Goal: Task Accomplishment & Management: Complete application form

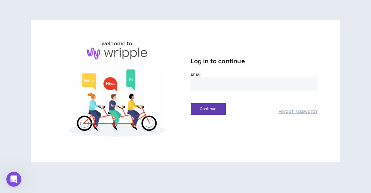
click at [213, 85] on input "email" at bounding box center [254, 83] width 127 height 13
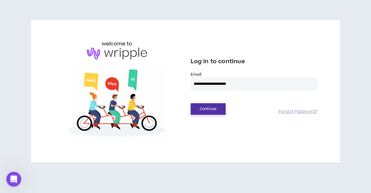
type input "**********"
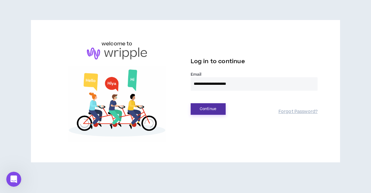
click at [208, 107] on button "Continue" at bounding box center [208, 109] width 35 height 12
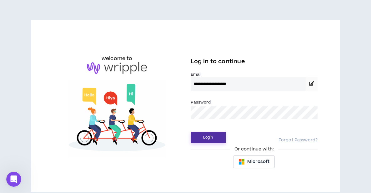
click at [205, 140] on button "Login" at bounding box center [208, 138] width 35 height 12
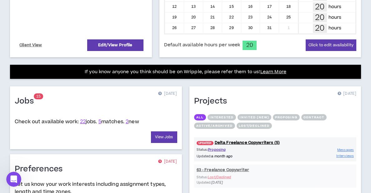
scroll to position [190, 0]
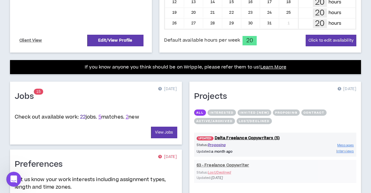
click at [82, 116] on link "22" at bounding box center [83, 116] width 6 height 7
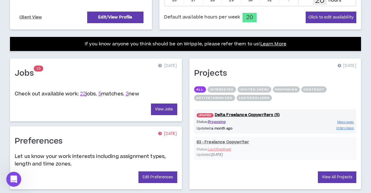
scroll to position [213, 0]
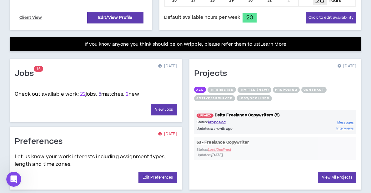
click at [101, 95] on link "5" at bounding box center [99, 94] width 3 height 7
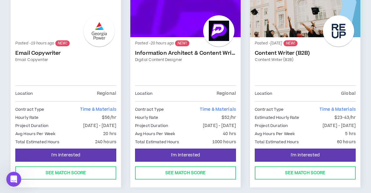
scroll to position [136, 0]
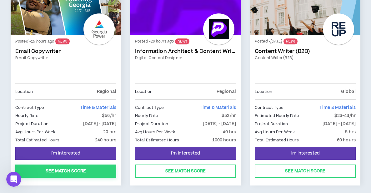
click at [78, 170] on button "See Match Score" at bounding box center [65, 170] width 101 height 13
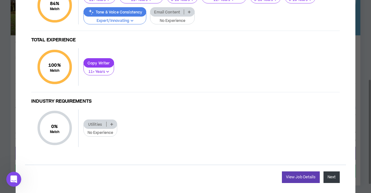
click at [331, 178] on button "Next" at bounding box center [332, 177] width 16 height 12
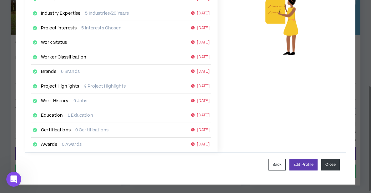
click at [335, 162] on button "Close" at bounding box center [330, 165] width 18 height 12
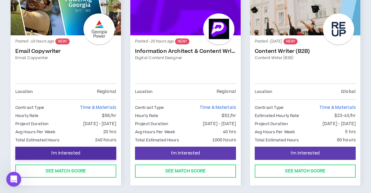
click at [74, 151] on span "I'm Interested" at bounding box center [65, 153] width 29 height 6
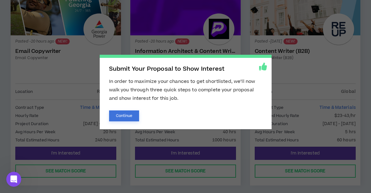
click at [123, 116] on button "Continue" at bounding box center [124, 115] width 30 height 11
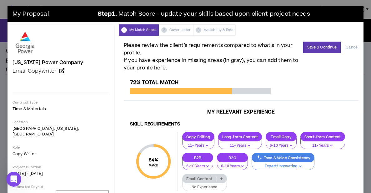
click at [223, 184] on p "No Experience" at bounding box center [204, 187] width 37 height 6
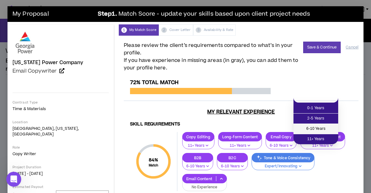
click at [308, 125] on span "6-10 Years" at bounding box center [315, 128] width 37 height 7
